Goal: Information Seeking & Learning: Check status

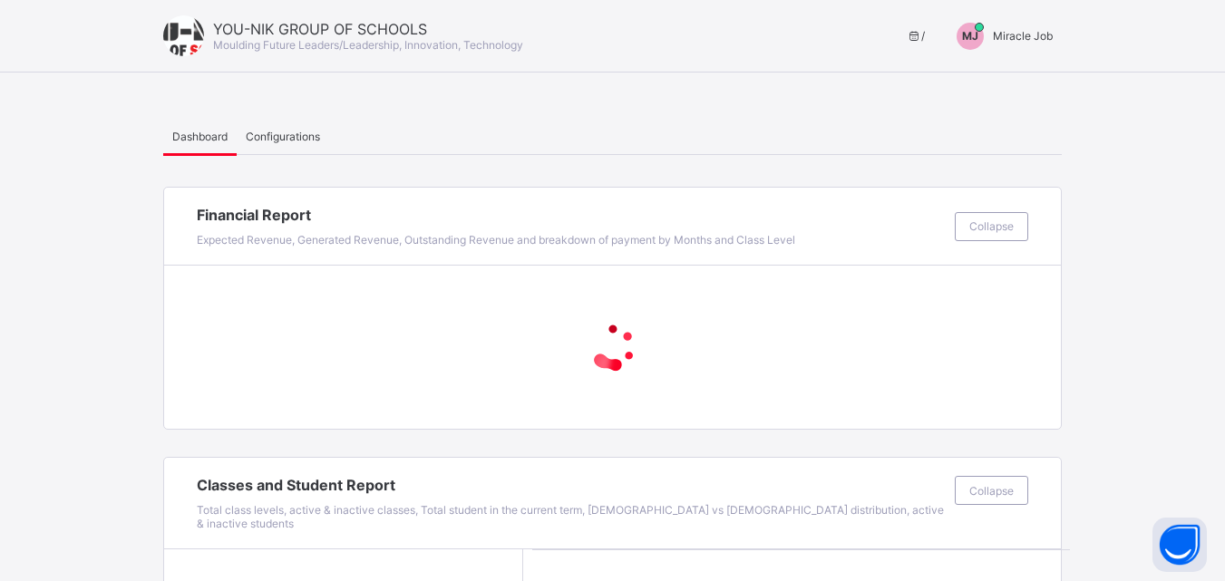
click at [1030, 20] on div "YOU-NIK GROUP OF SCHOOLS Moulding Future Leaders/Leadership, Innovation, Techno…" at bounding box center [612, 36] width 1225 height 73
click at [1020, 46] on div "[PERSON_NAME] Job" at bounding box center [999, 36] width 123 height 27
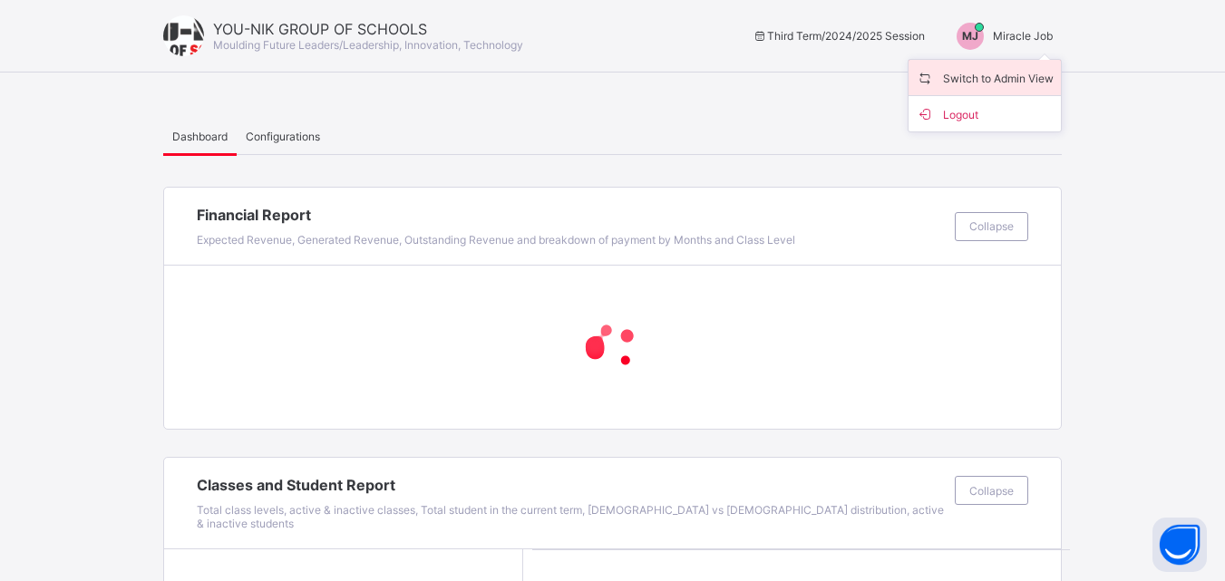
click at [986, 79] on span "Switch to Admin View" at bounding box center [985, 77] width 138 height 21
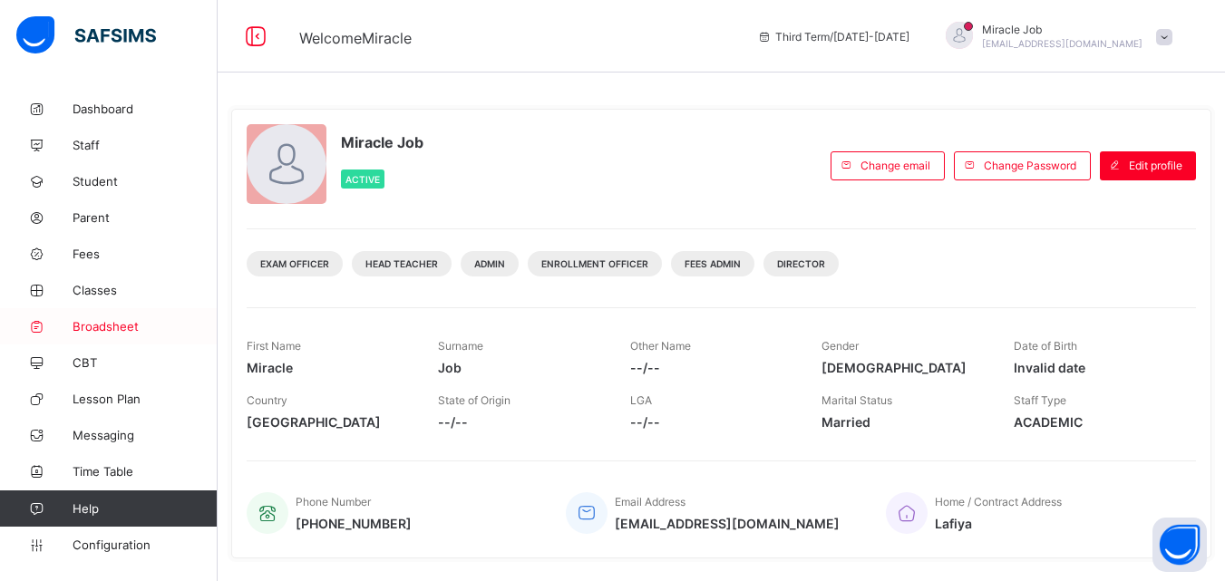
click at [131, 317] on link "Broadsheet" at bounding box center [109, 326] width 218 height 36
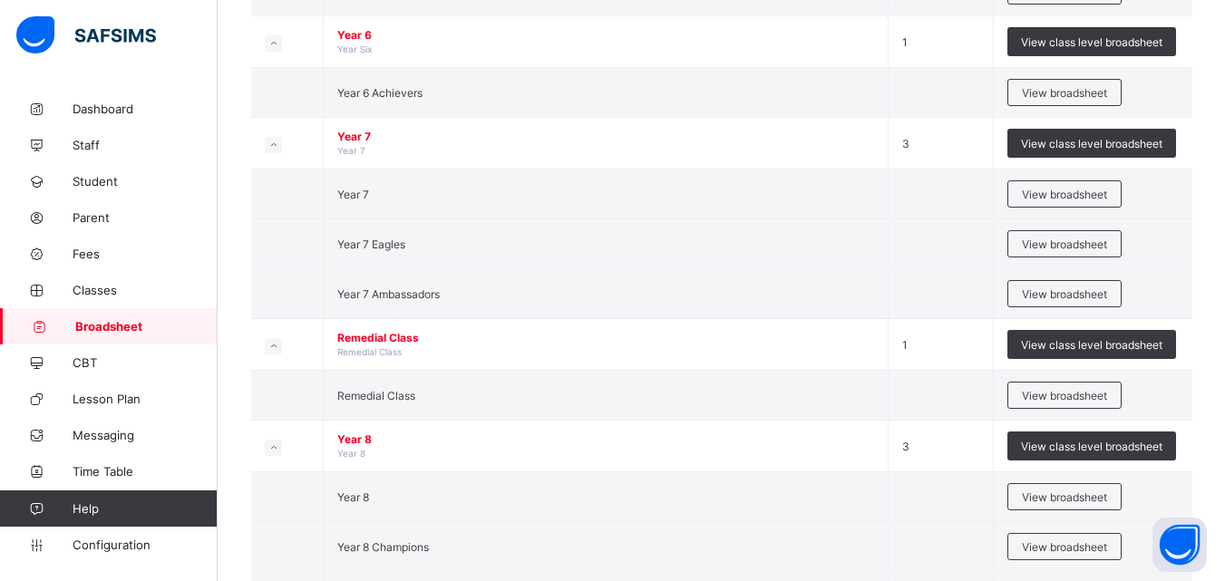
scroll to position [2502, 0]
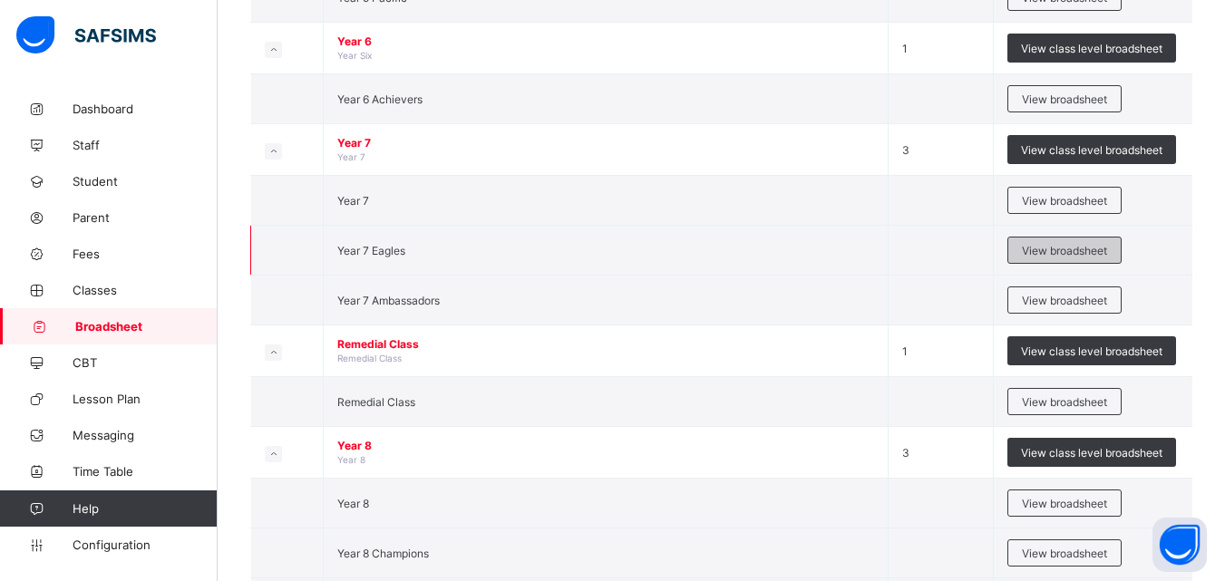
click at [1052, 257] on span "View broadsheet" at bounding box center [1064, 251] width 85 height 14
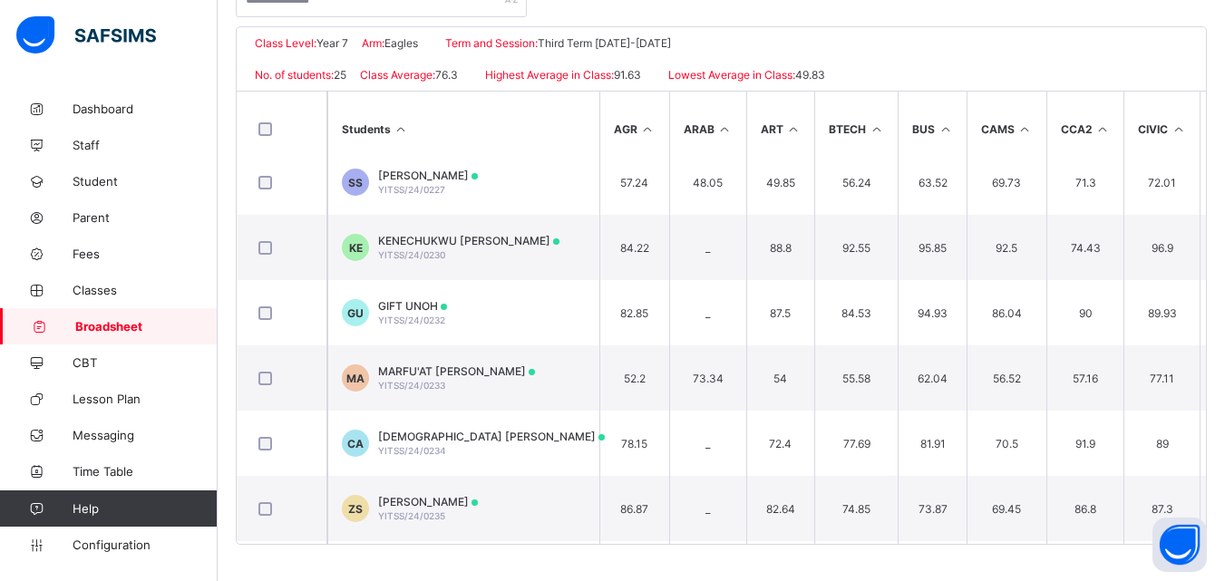
scroll to position [487, 0]
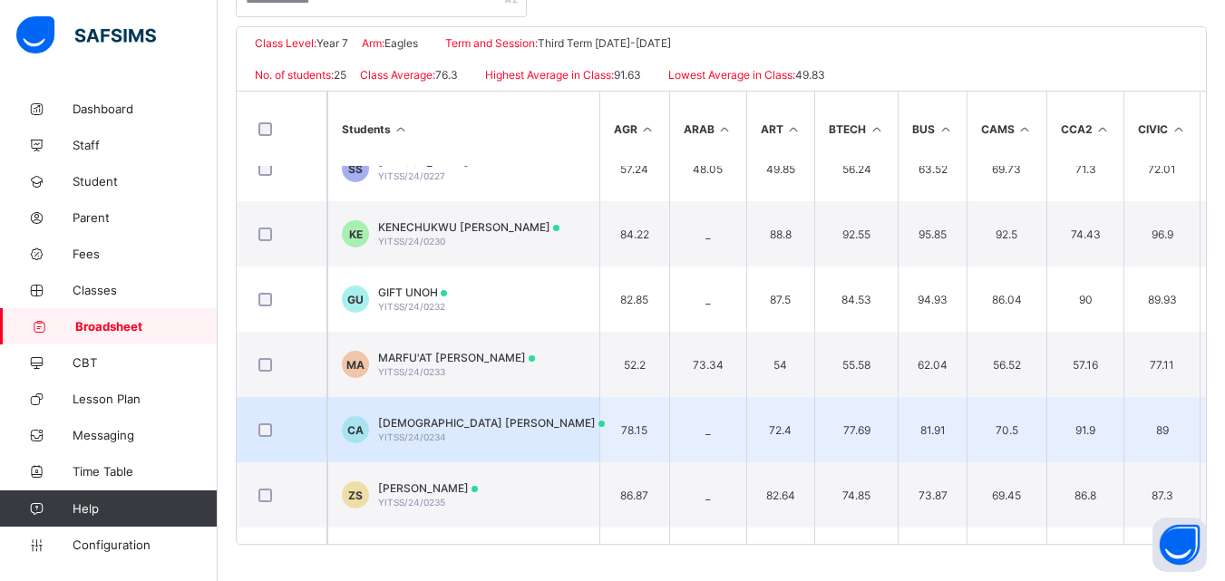
click at [458, 406] on td "CA CHINECHEREM VIVIAN ANIKWATA YITSS/24/0234" at bounding box center [463, 429] width 272 height 65
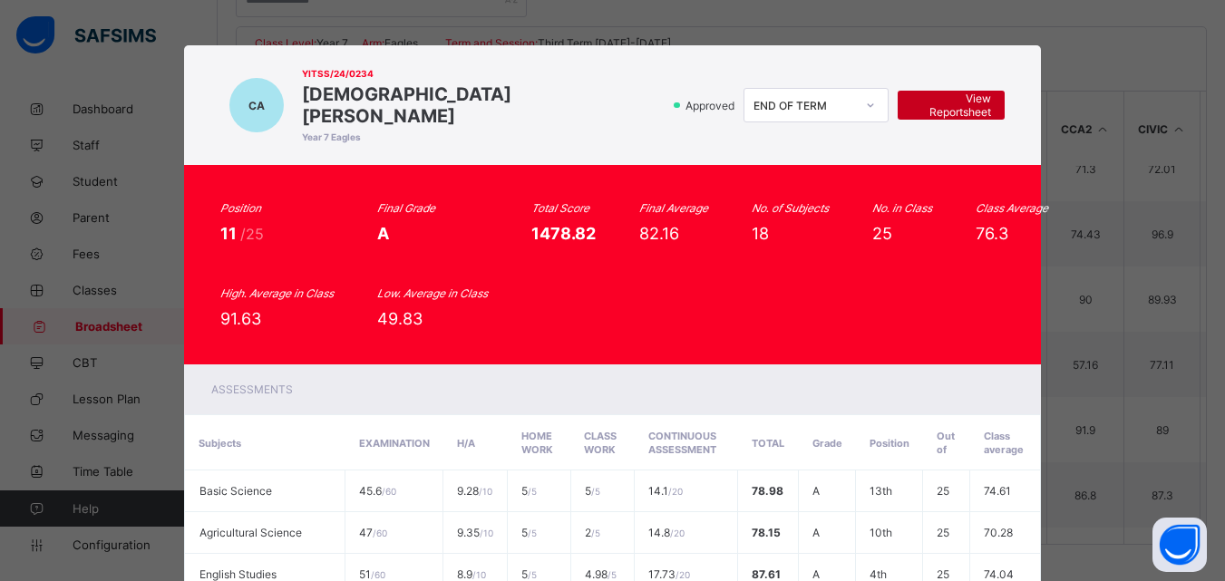
click at [945, 92] on span "View Reportsheet" at bounding box center [951, 105] width 80 height 27
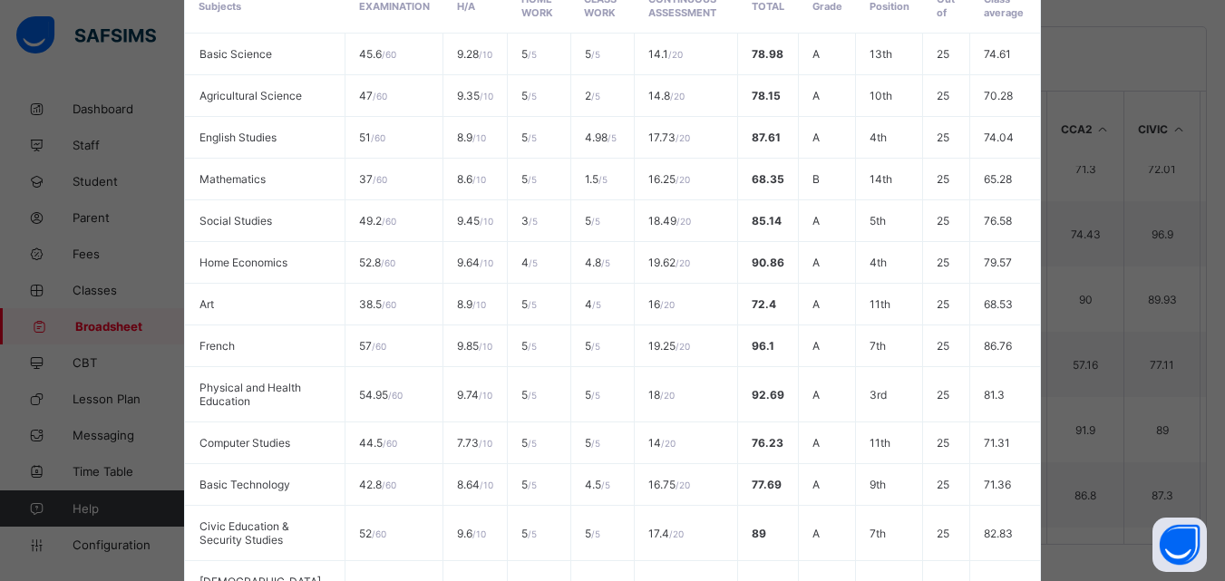
scroll to position [849, 0]
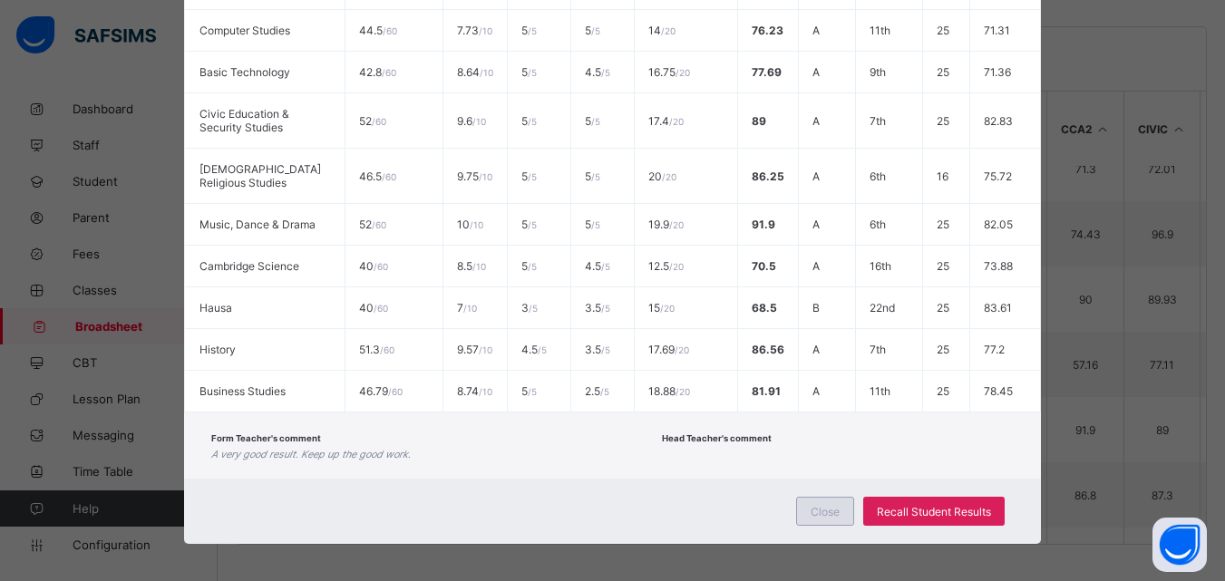
click at [825, 505] on span "Close" at bounding box center [825, 512] width 29 height 14
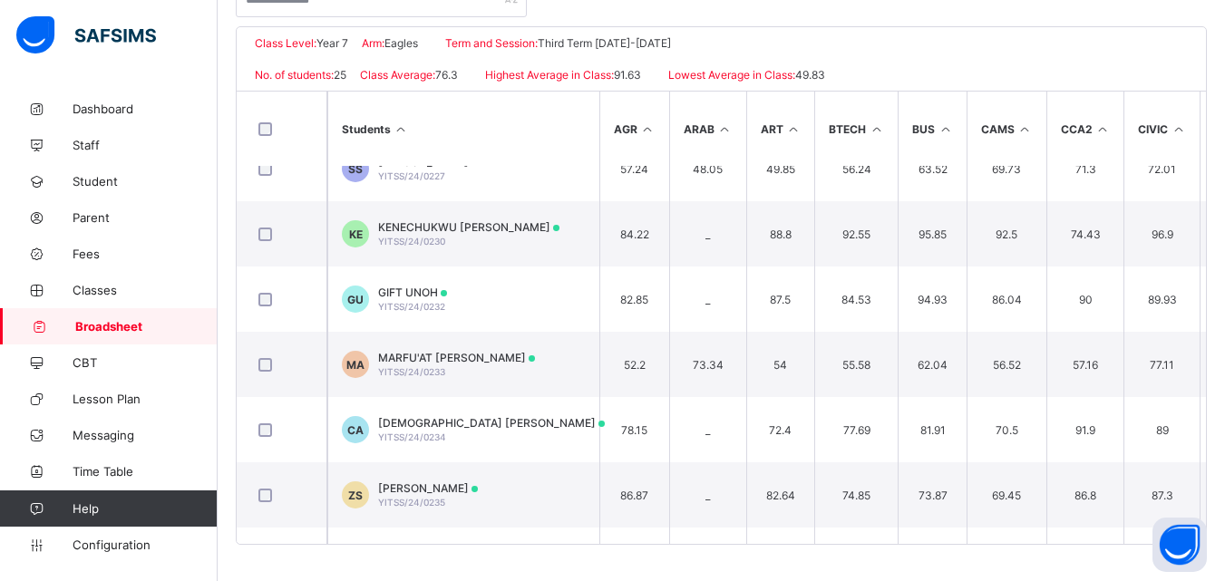
click at [142, 323] on span "Broadsheet" at bounding box center [146, 326] width 142 height 15
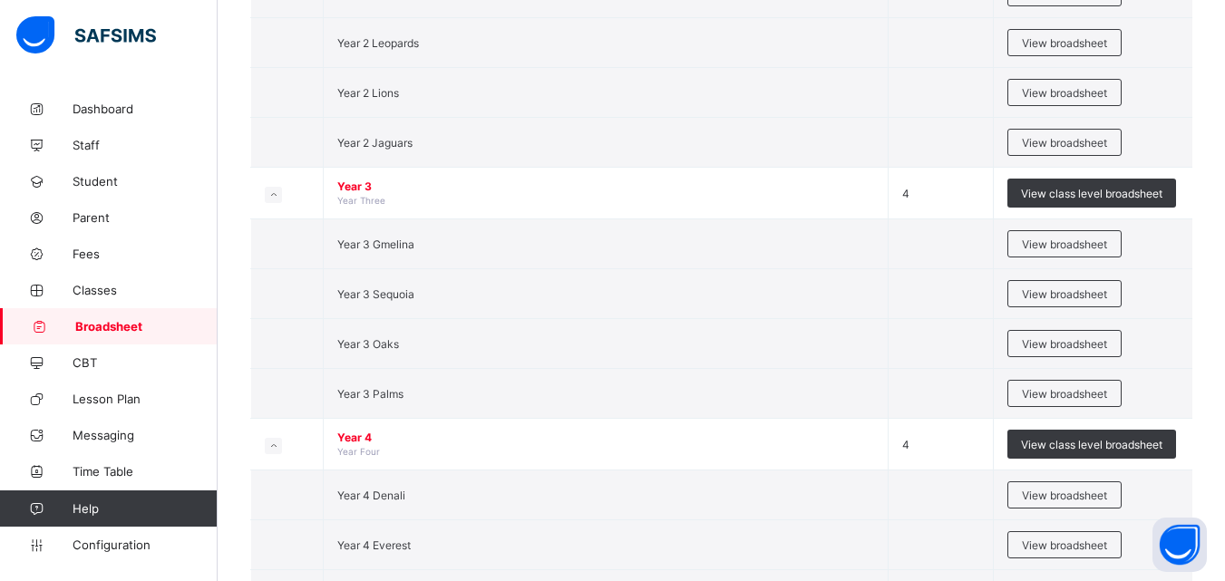
scroll to position [1685, 0]
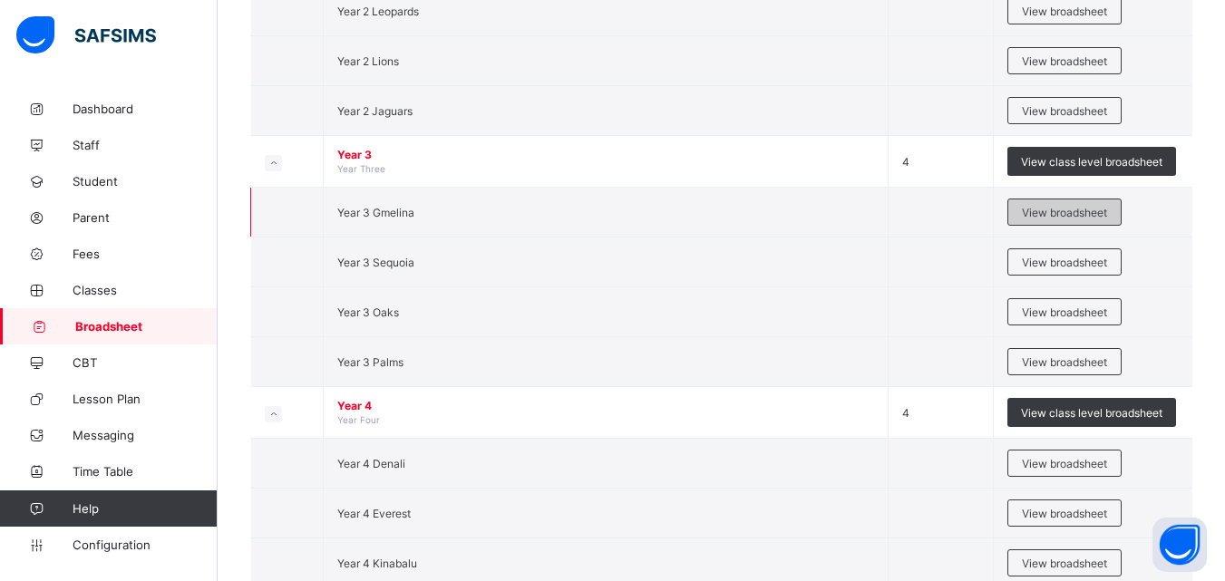
click at [1047, 202] on div "View broadsheet" at bounding box center [1064, 212] width 114 height 27
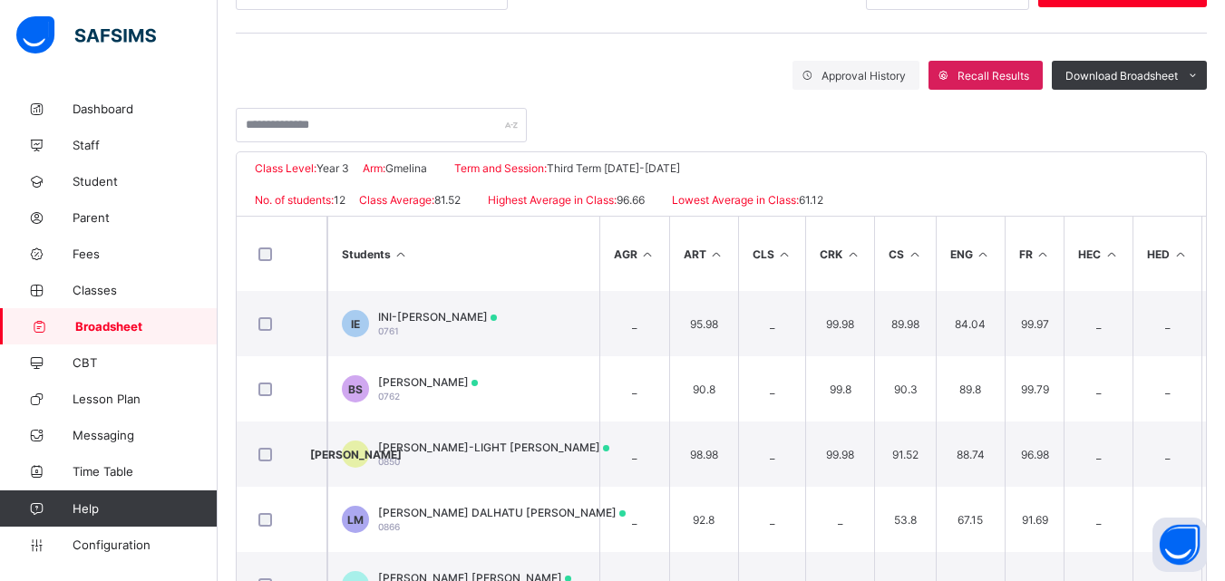
scroll to position [399, 0]
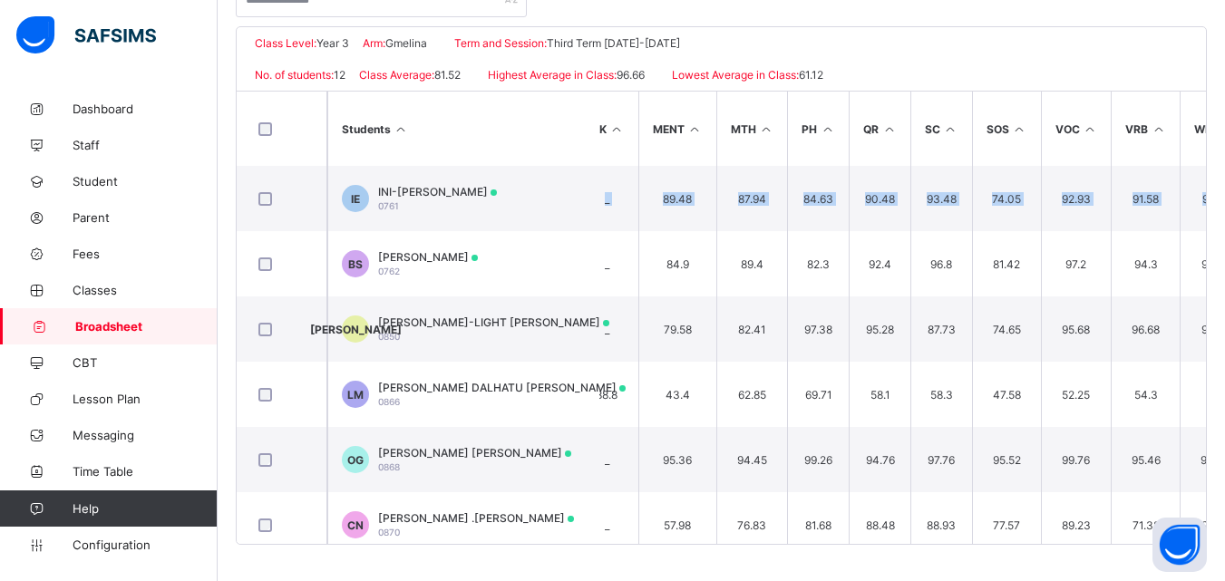
drag, startPoint x: 1219, startPoint y: 191, endPoint x: 1215, endPoint y: 205, distance: 14.3
click at [1207, 205] on div "YOU-NIK GROUP OF SCHOOLS Date: 17th Sep 2025, 2:44:13 pm Class Level: Year 3 Ar…" at bounding box center [721, 285] width 971 height 519
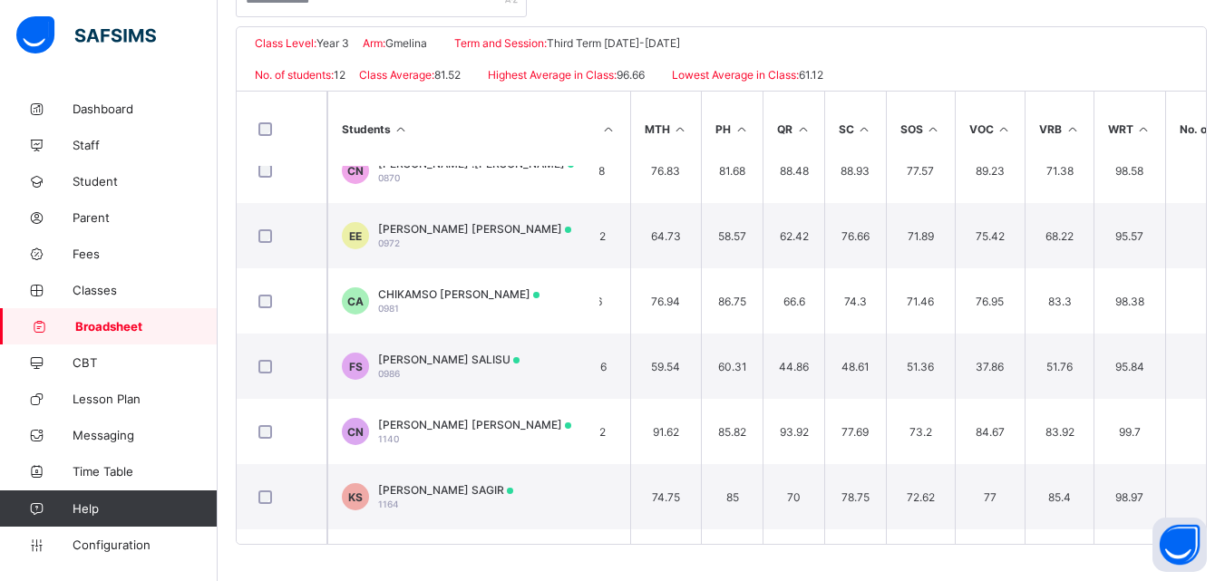
scroll to position [372, 713]
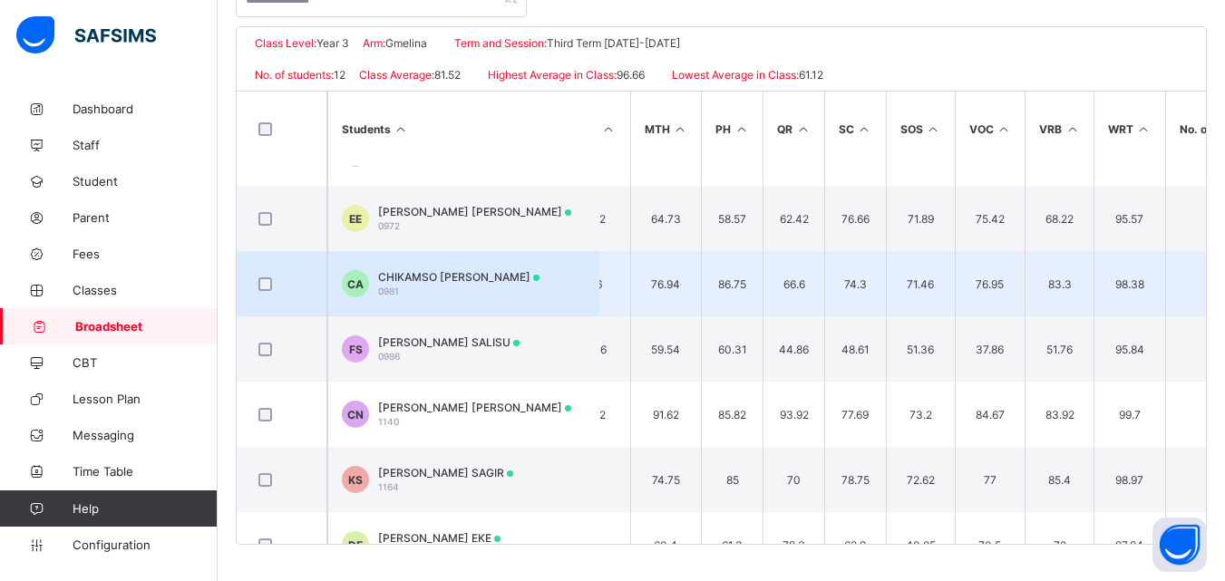
click at [582, 297] on td "CA CHIKAMSO EMMANUELLA ANIKWATA 0981" at bounding box center [463, 283] width 272 height 65
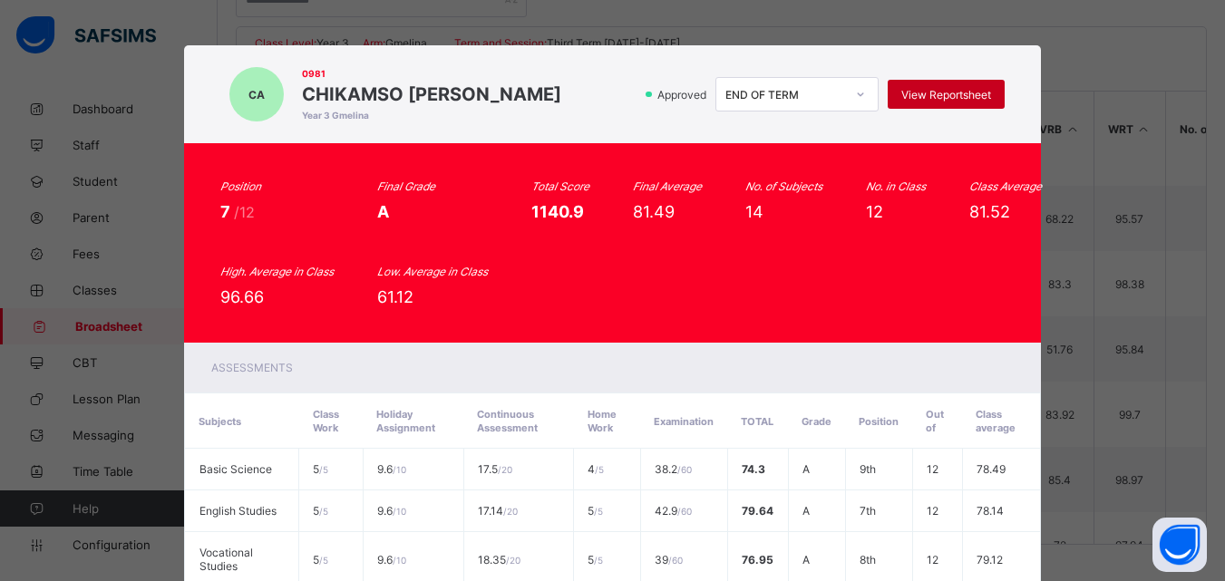
click at [954, 83] on div "View Reportsheet" at bounding box center [946, 94] width 117 height 29
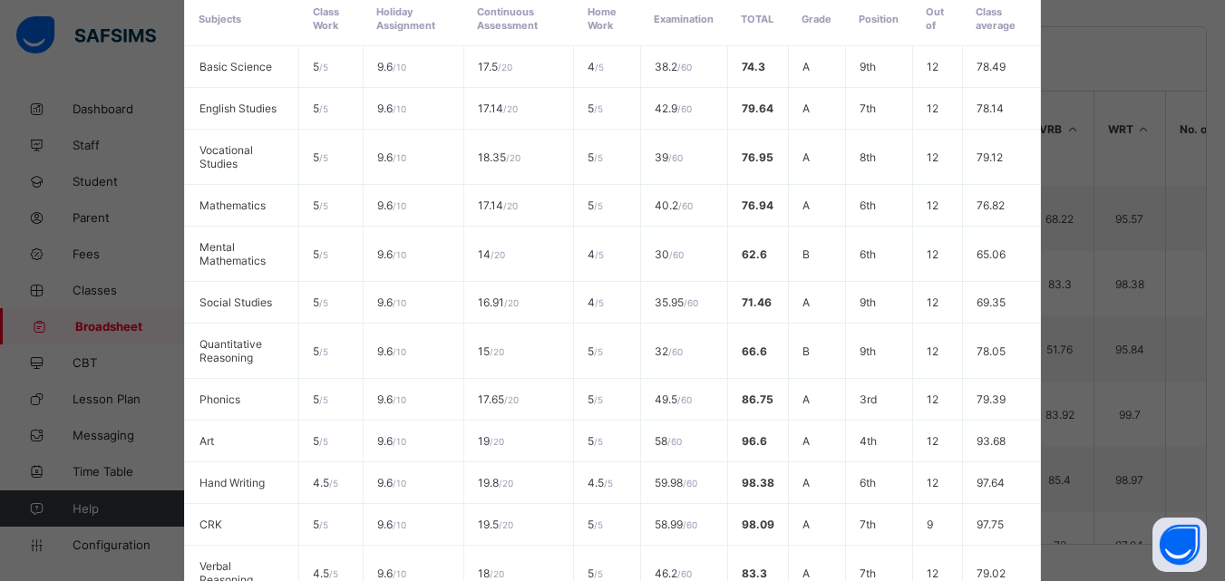
scroll to position [696, 0]
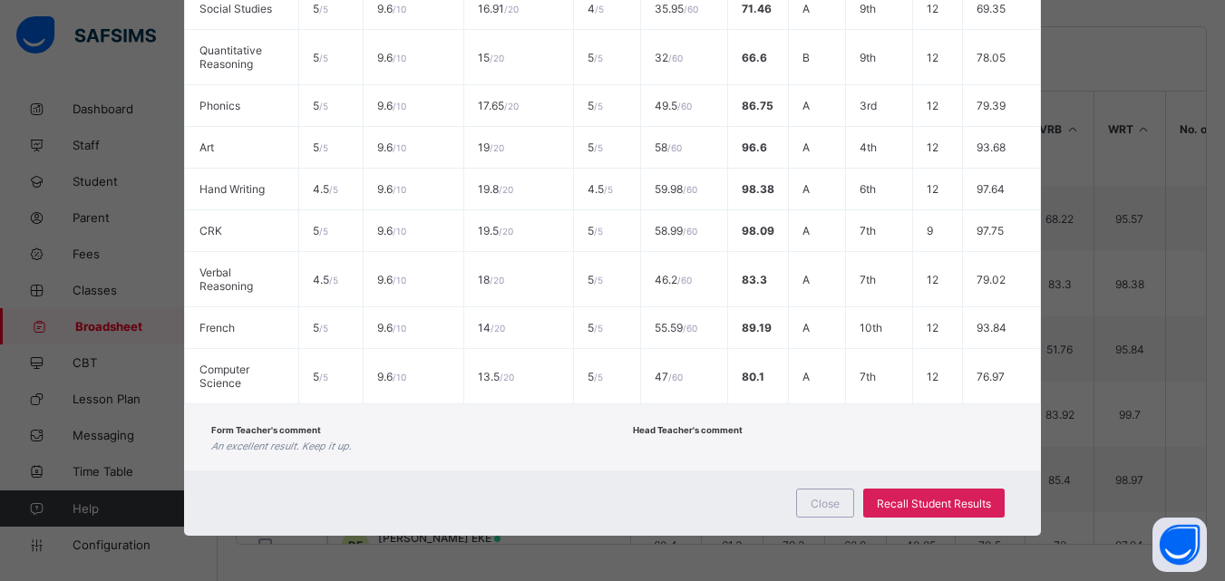
click at [828, 487] on div "Close Recall Student Results" at bounding box center [613, 503] width 858 height 65
click at [823, 495] on div "Close" at bounding box center [825, 503] width 58 height 29
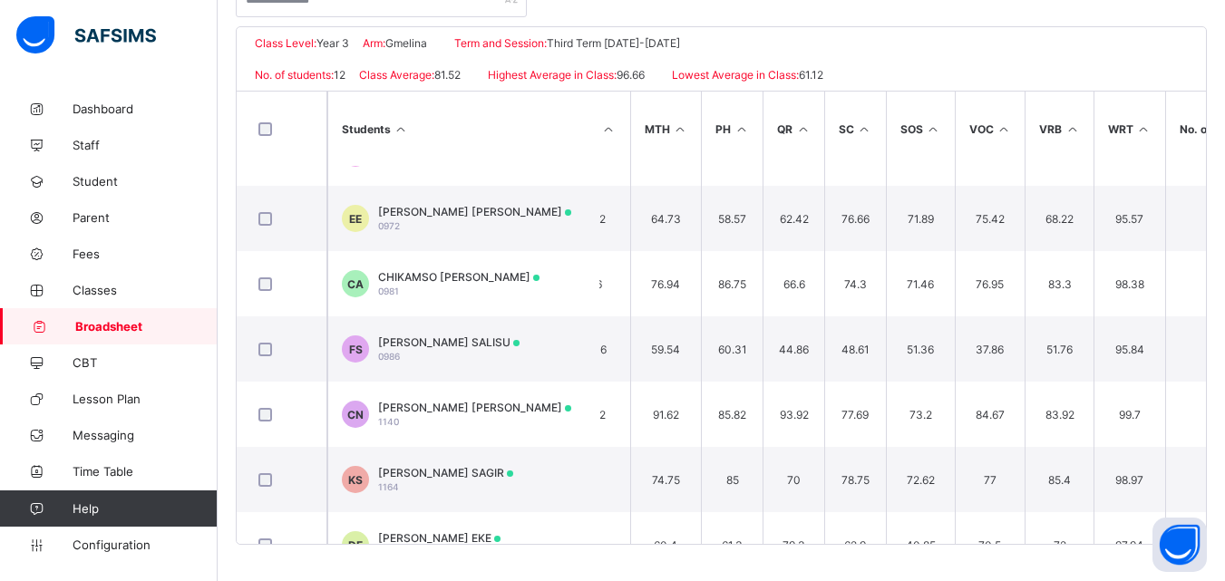
scroll to position [0, 0]
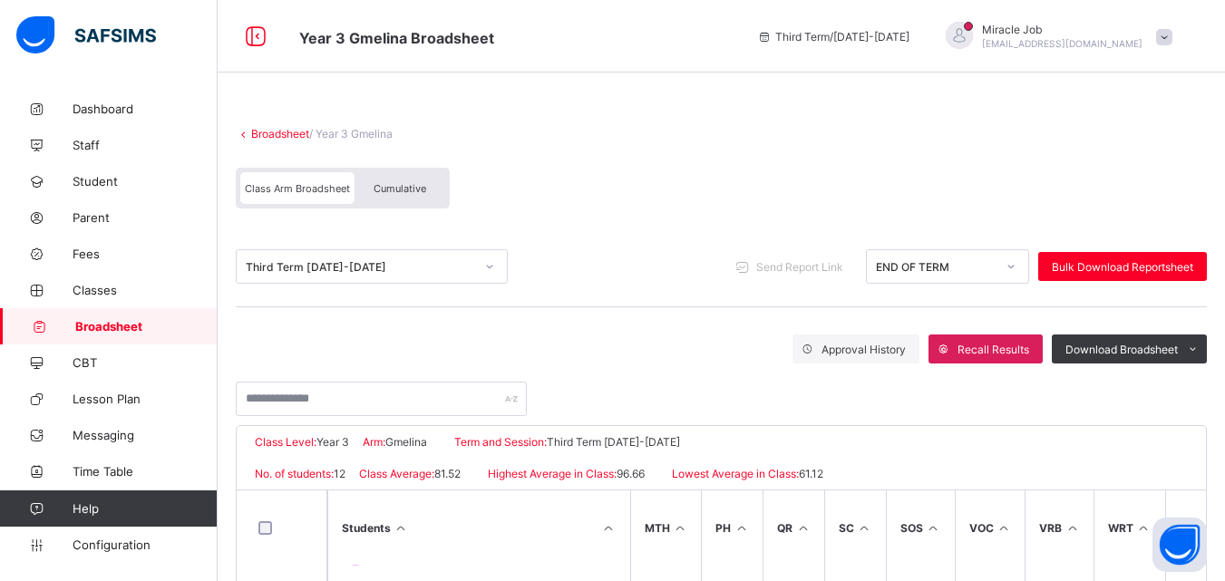
click at [285, 138] on link "Broadsheet" at bounding box center [280, 134] width 58 height 14
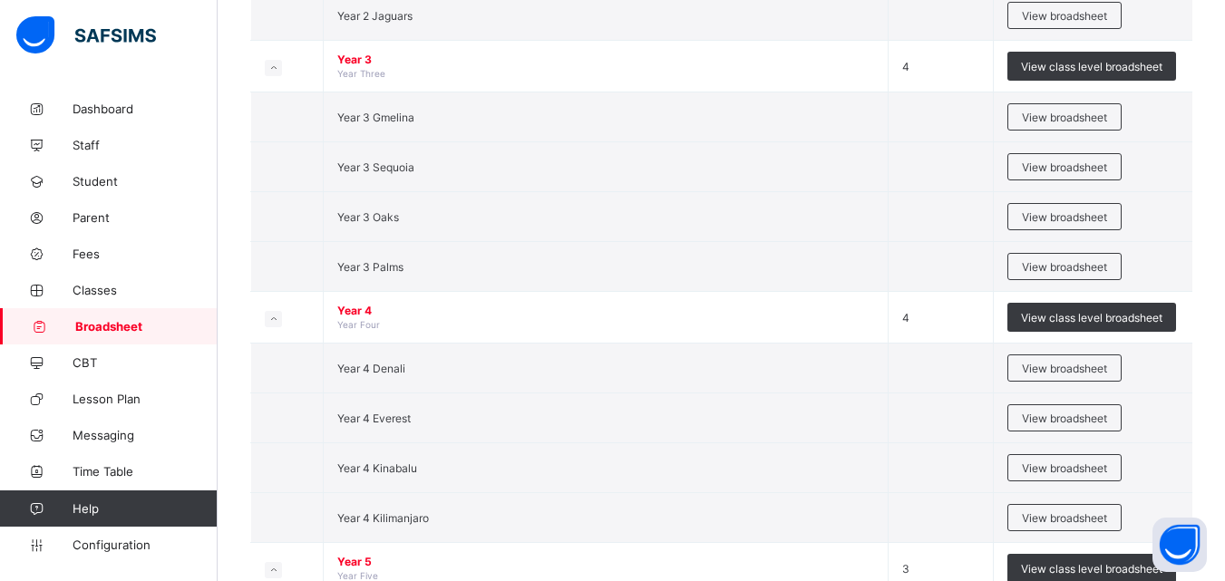
scroll to position [1819, 0]
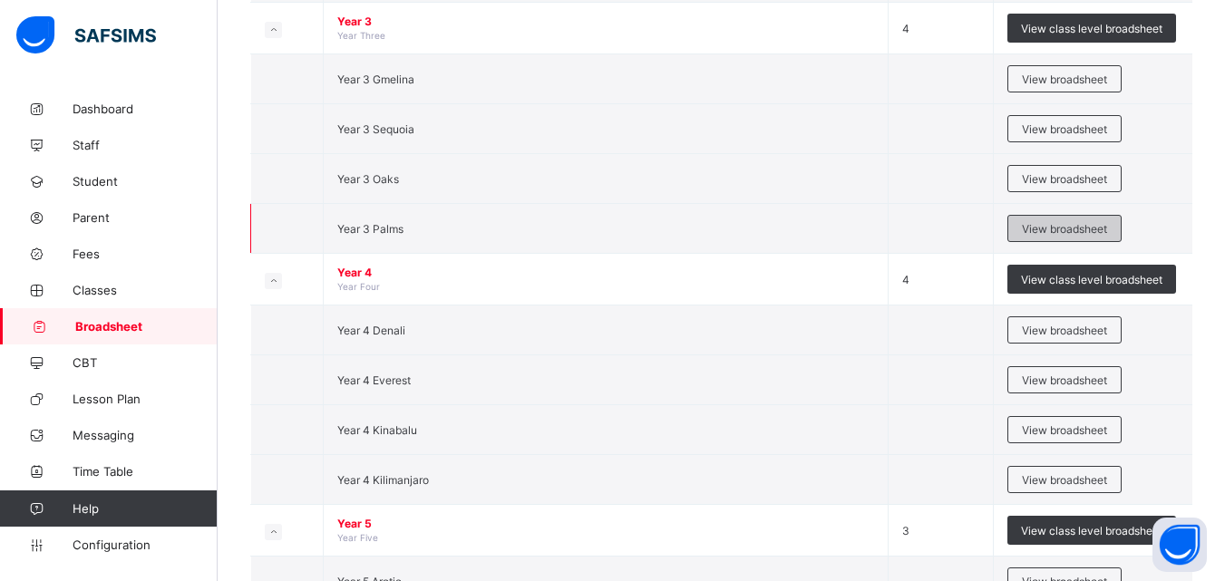
click at [1025, 226] on div "View broadsheet" at bounding box center [1064, 228] width 114 height 27
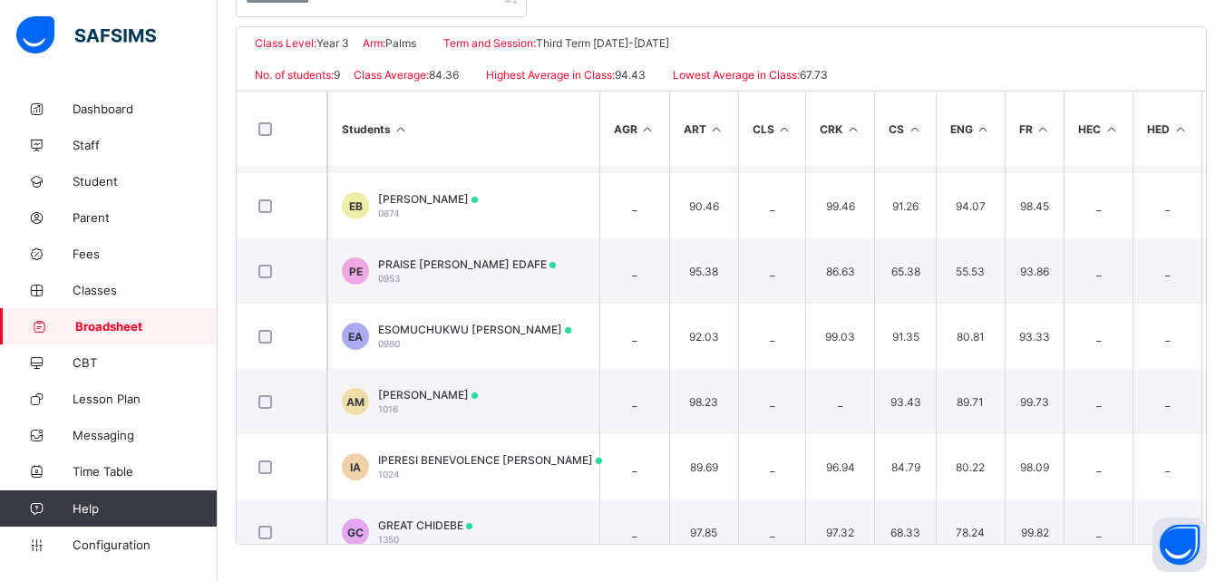
scroll to position [208, 0]
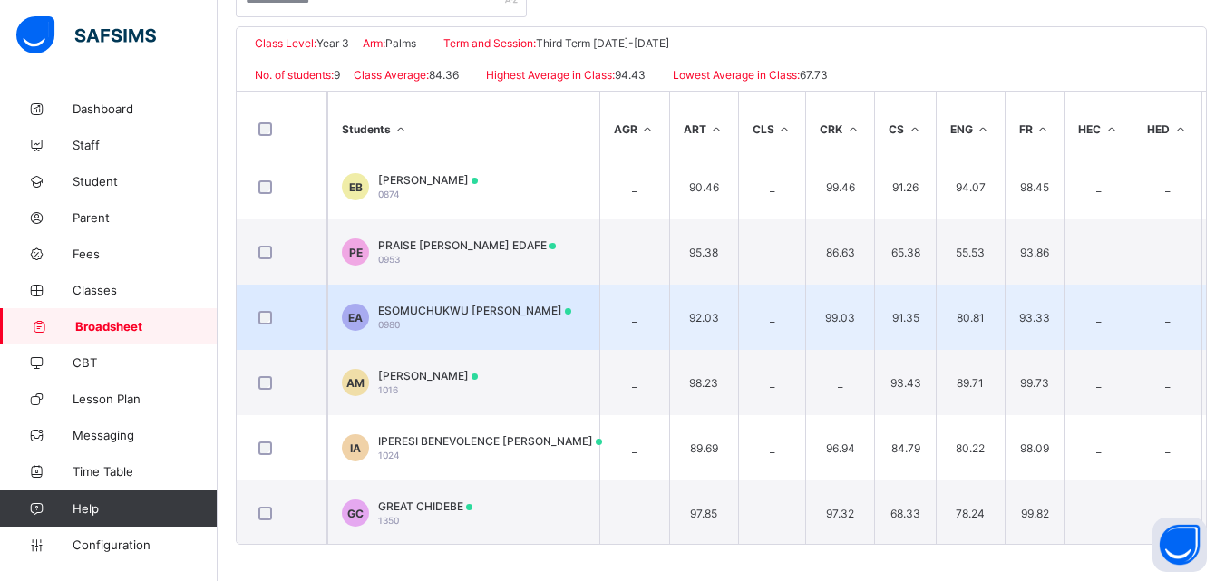
click at [604, 326] on td "_" at bounding box center [634, 317] width 70 height 65
click at [565, 310] on span "ESOMUCHUKWU [PERSON_NAME]" at bounding box center [474, 311] width 193 height 14
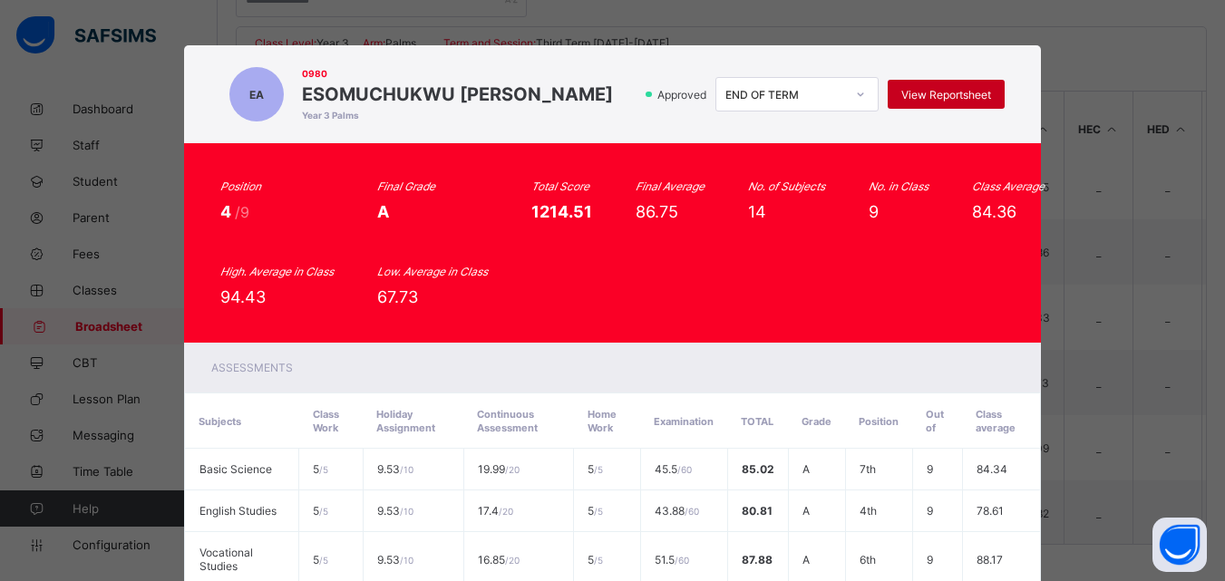
click at [927, 93] on span "View Reportsheet" at bounding box center [946, 95] width 90 height 14
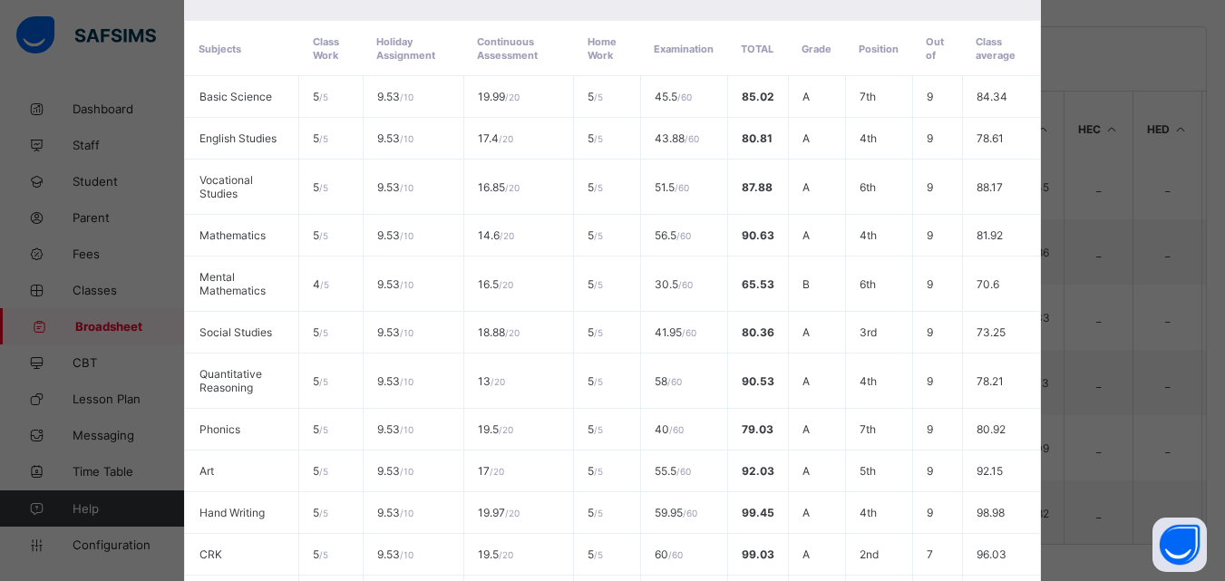
scroll to position [696, 0]
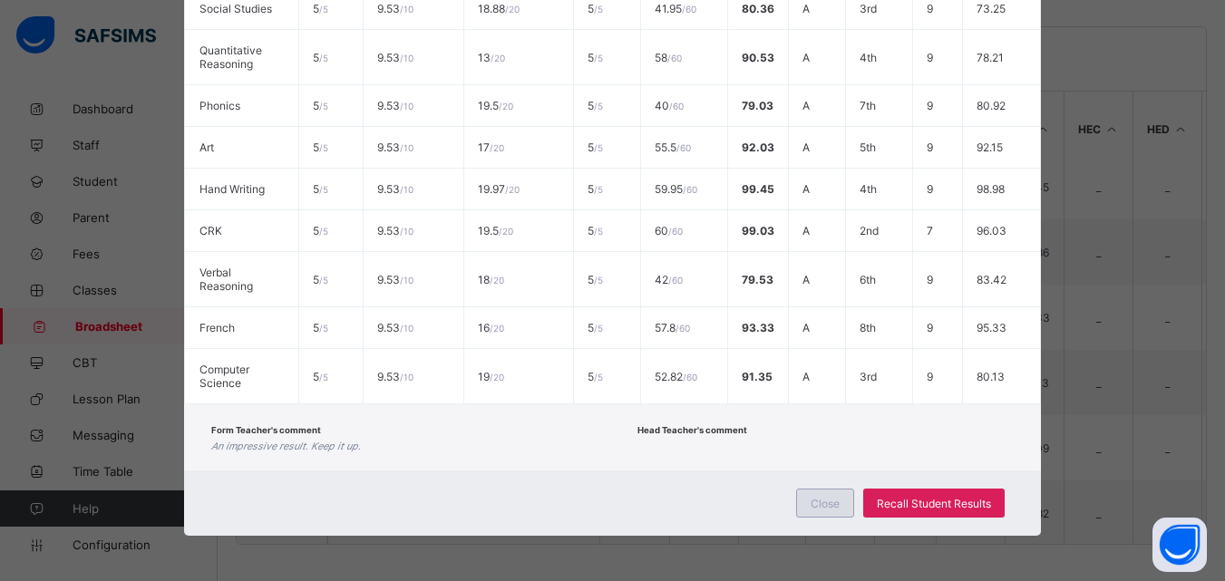
click at [817, 500] on span "Close" at bounding box center [825, 504] width 29 height 14
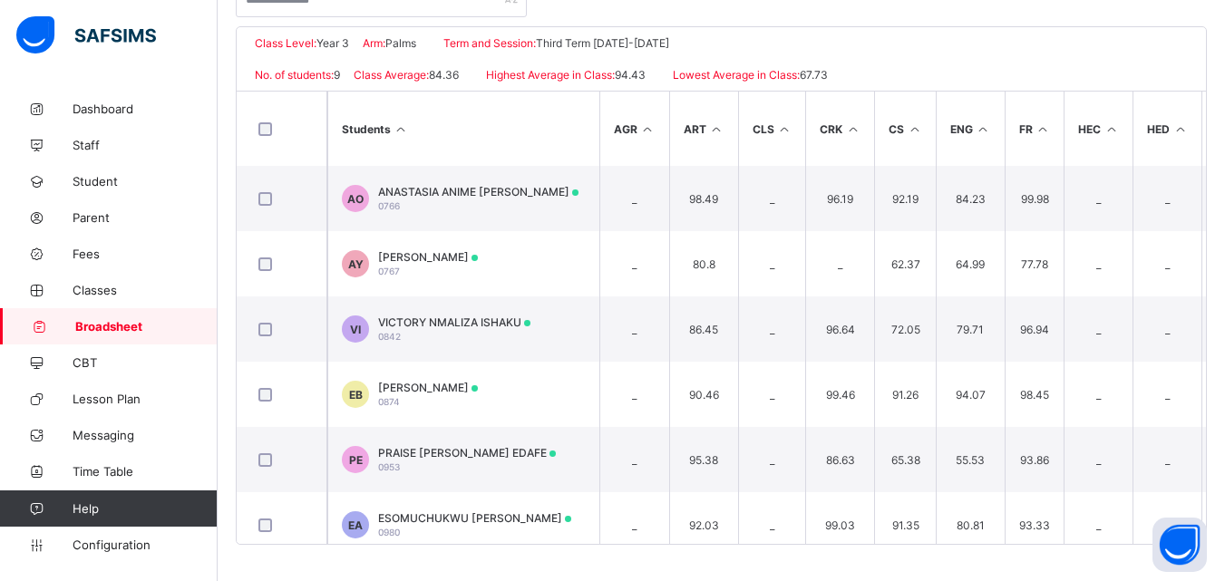
scroll to position [0, 0]
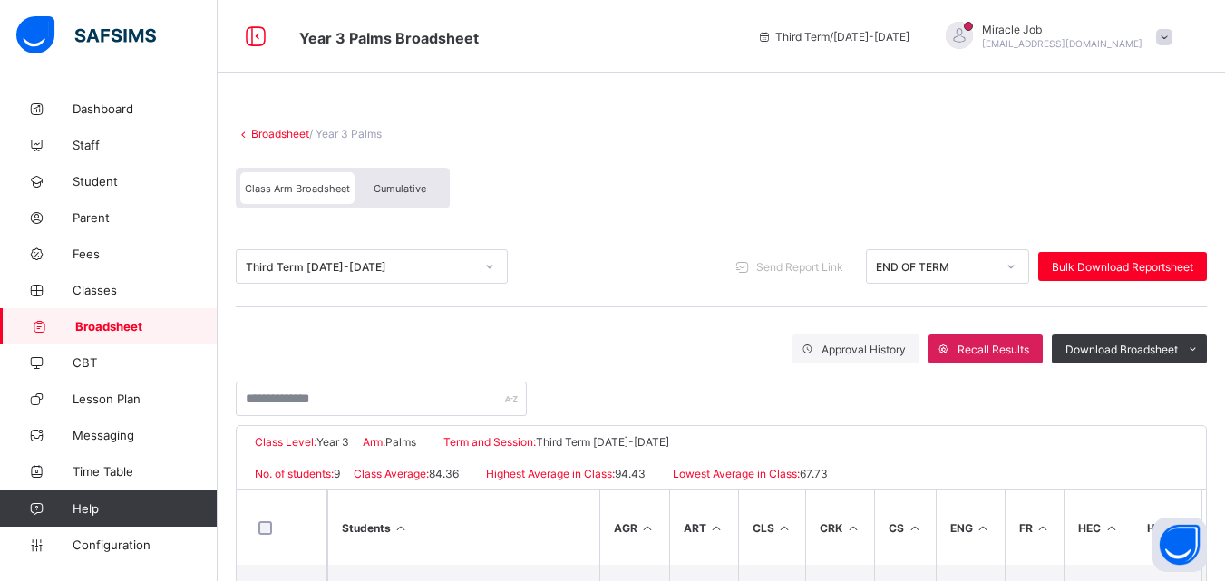
click at [298, 134] on link "Broadsheet" at bounding box center [280, 134] width 58 height 14
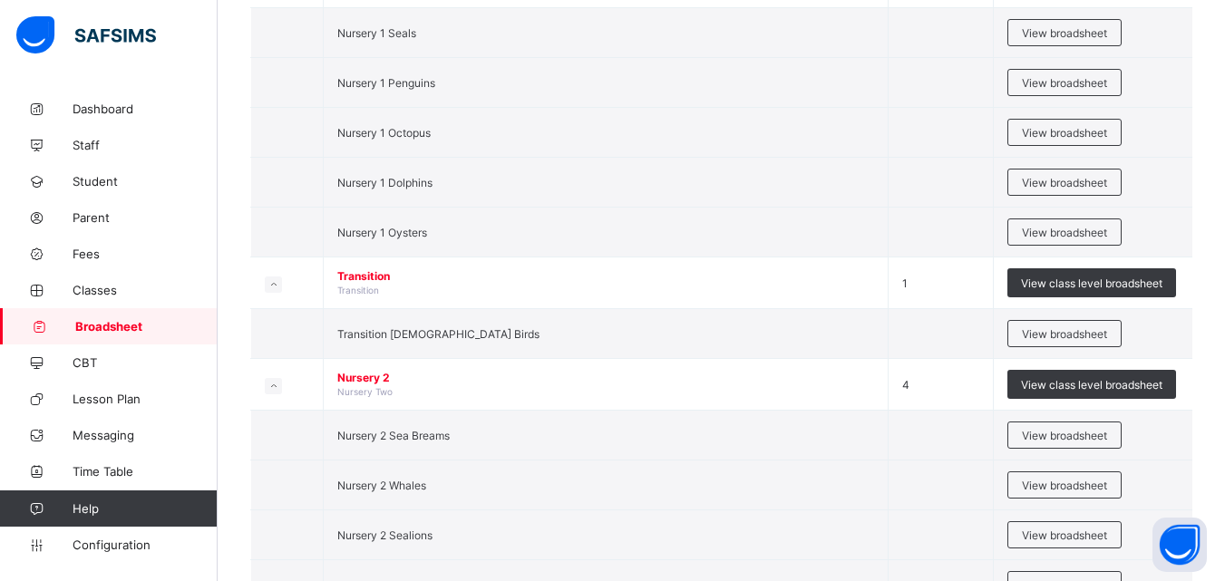
scroll to position [577, 0]
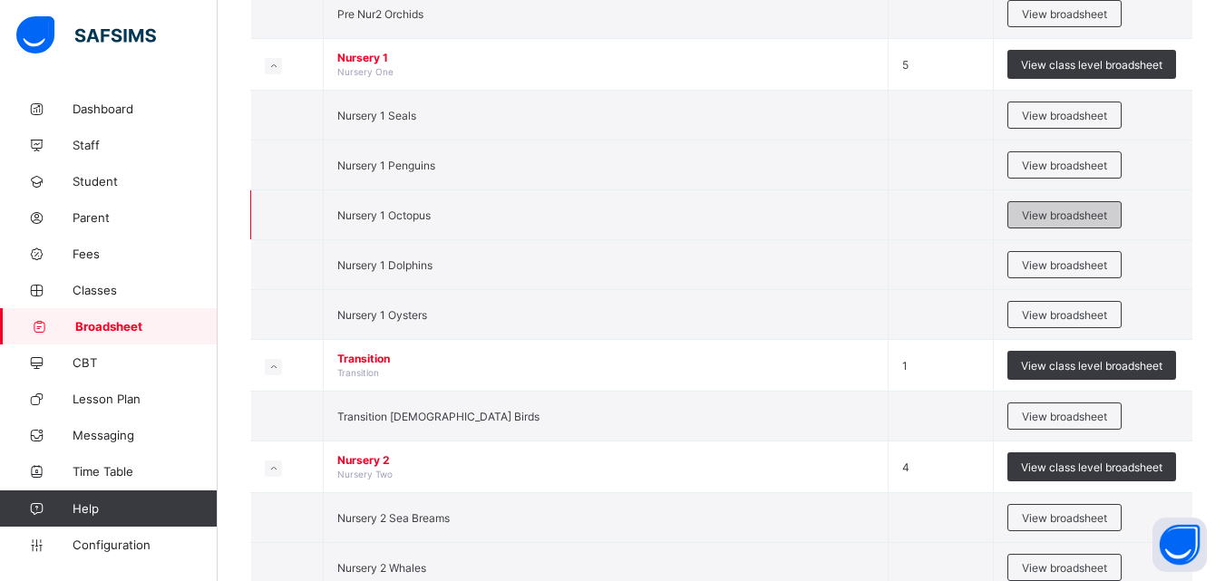
click at [1073, 207] on div "View broadsheet" at bounding box center [1064, 214] width 114 height 27
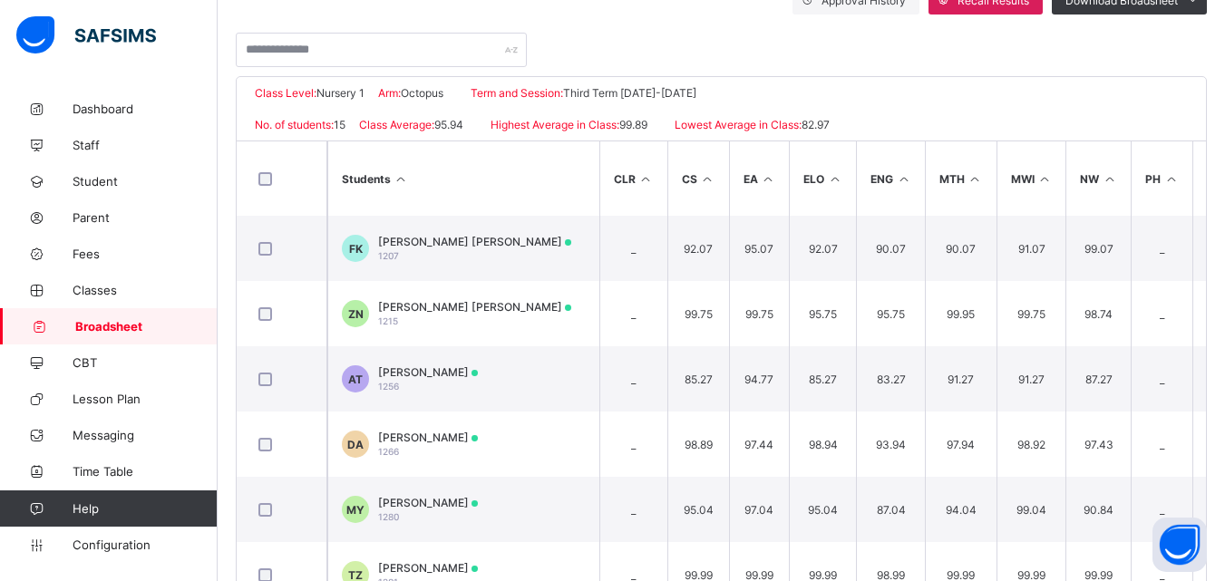
scroll to position [399, 0]
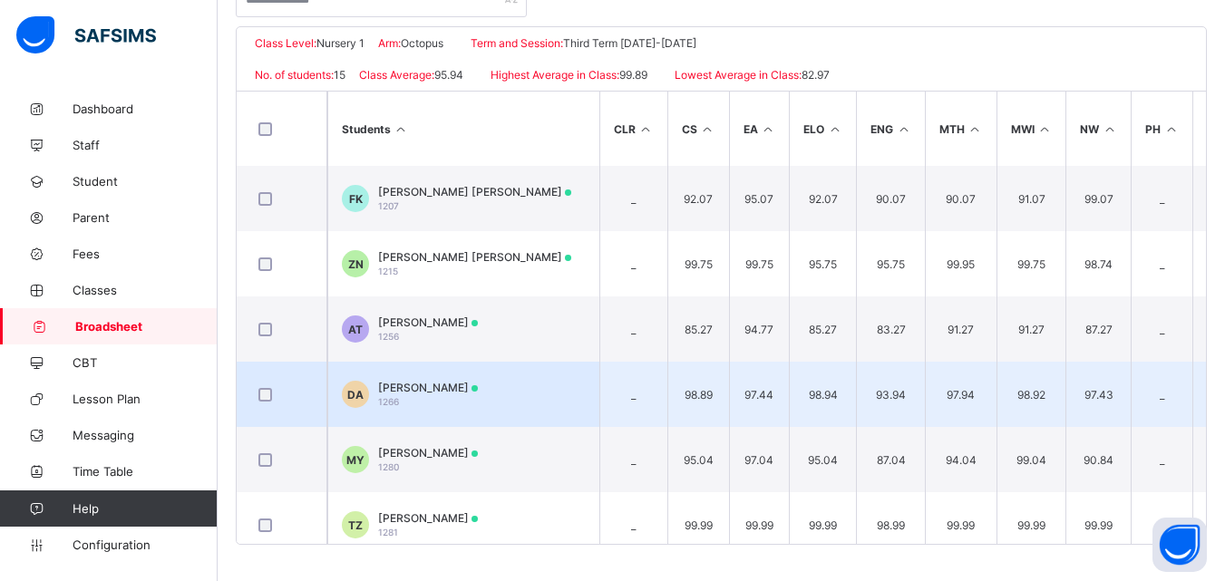
click at [478, 387] on span "DAVID CHIMAOBIM ANIKWATA" at bounding box center [428, 388] width 100 height 14
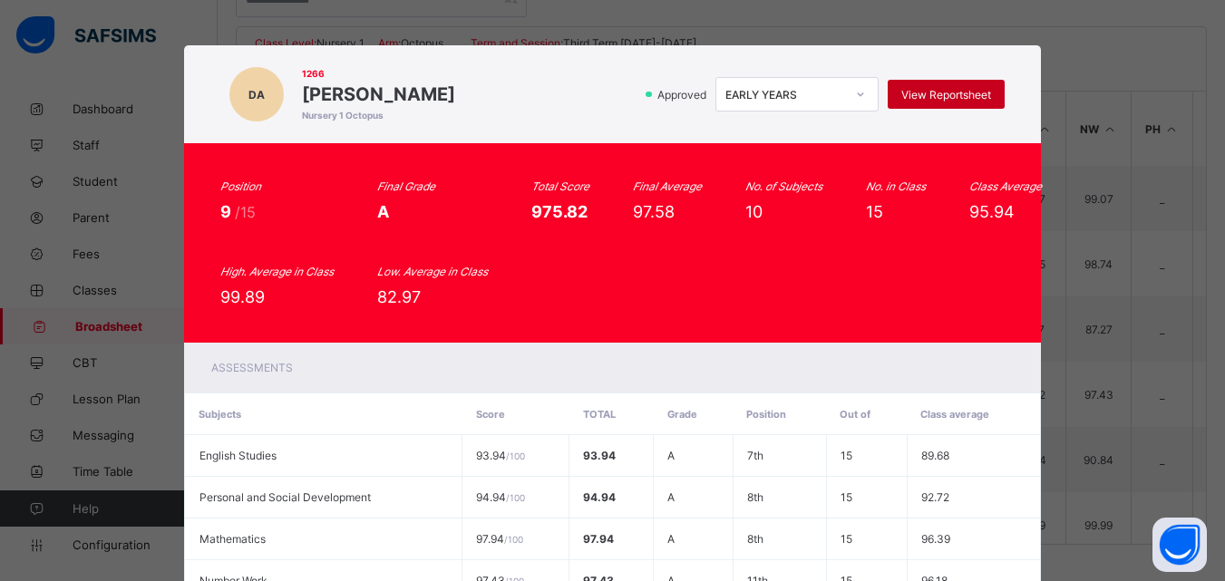
click at [965, 81] on div "View Reportsheet" at bounding box center [946, 94] width 117 height 29
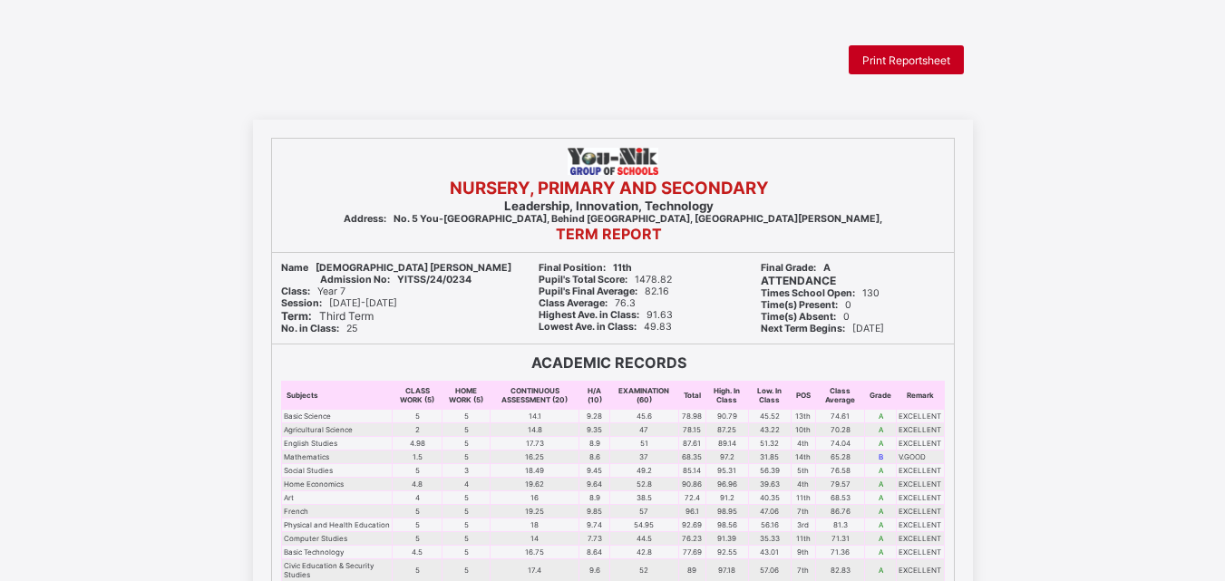
click at [894, 59] on span "Print Reportsheet" at bounding box center [906, 60] width 88 height 14
click at [898, 73] on div "Print Reportsheet" at bounding box center [906, 59] width 115 height 29
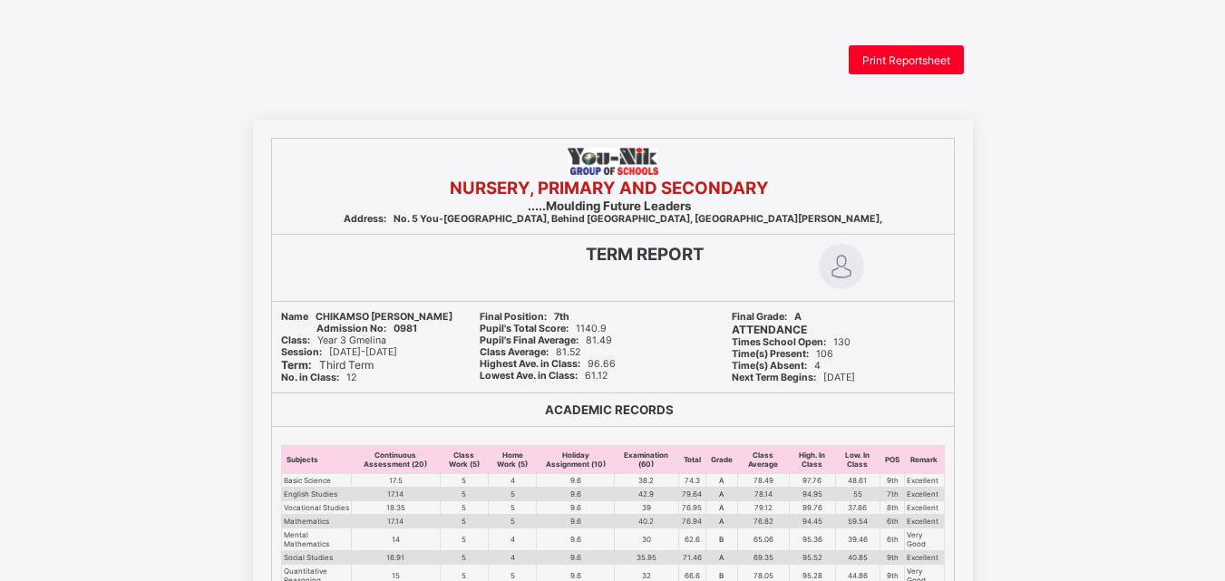
click at [885, 74] on div "Print Reportsheet NURSERY, PRIMARY AND SECONDARY .....Moulding Future Leaders A…" at bounding box center [612, 585] width 1225 height 1081
click at [885, 57] on span "Print Reportsheet" at bounding box center [906, 60] width 88 height 14
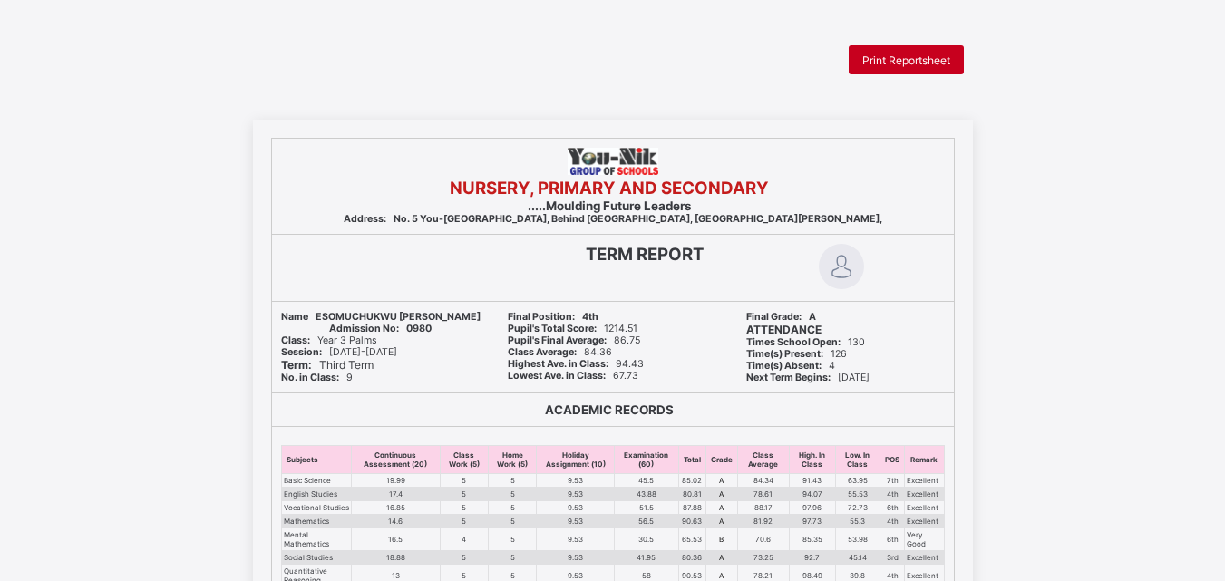
click at [888, 61] on span "Print Reportsheet" at bounding box center [906, 60] width 88 height 14
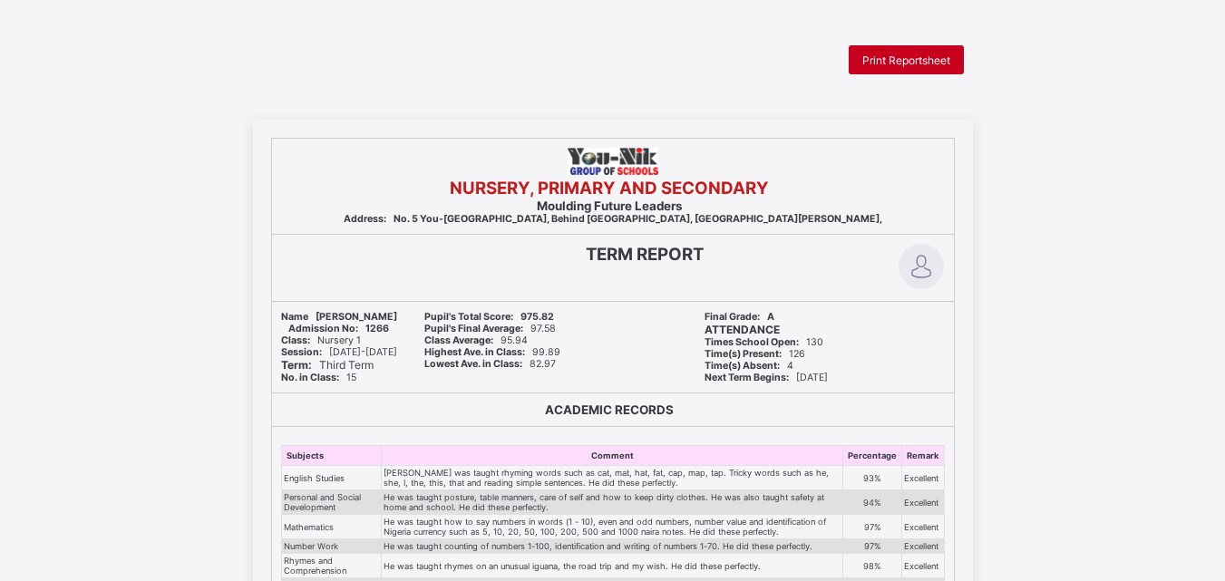
click at [916, 71] on div "Print Reportsheet" at bounding box center [906, 59] width 115 height 29
